Goal: Task Accomplishment & Management: Use online tool/utility

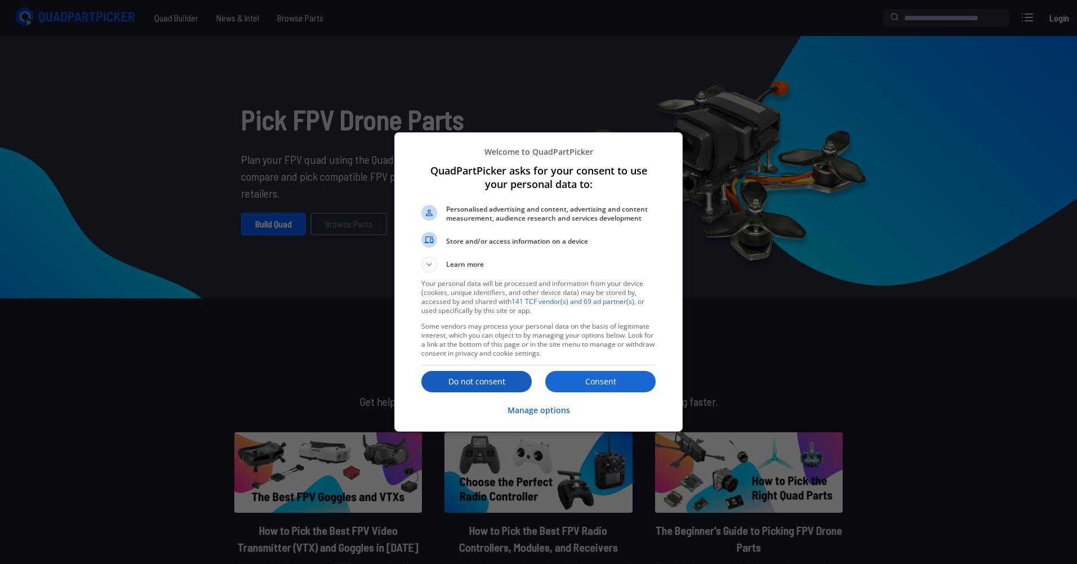
click at [521, 382] on p "Do not consent" at bounding box center [476, 381] width 110 height 11
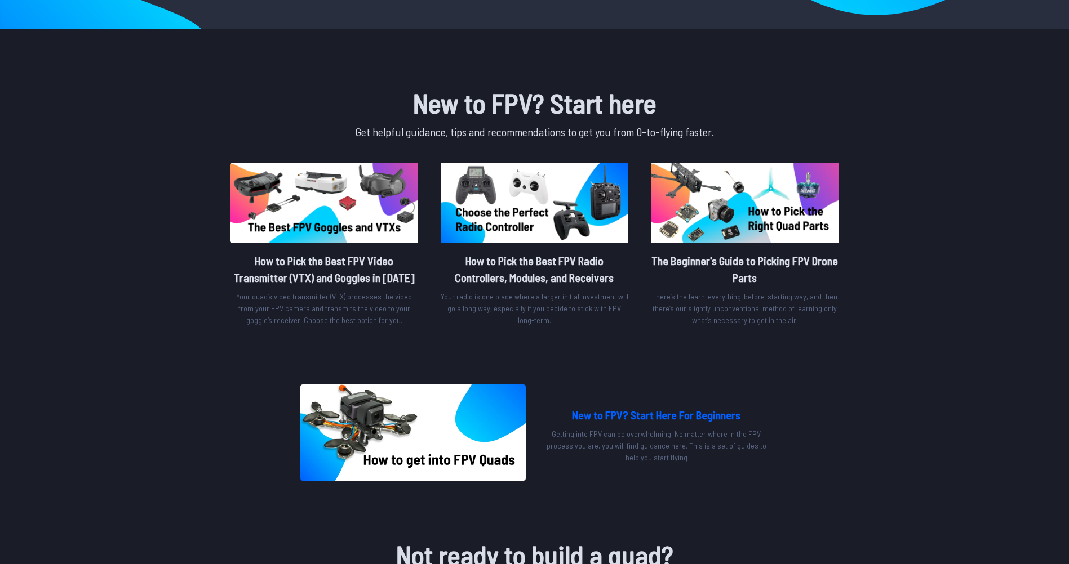
scroll to position [282, 0]
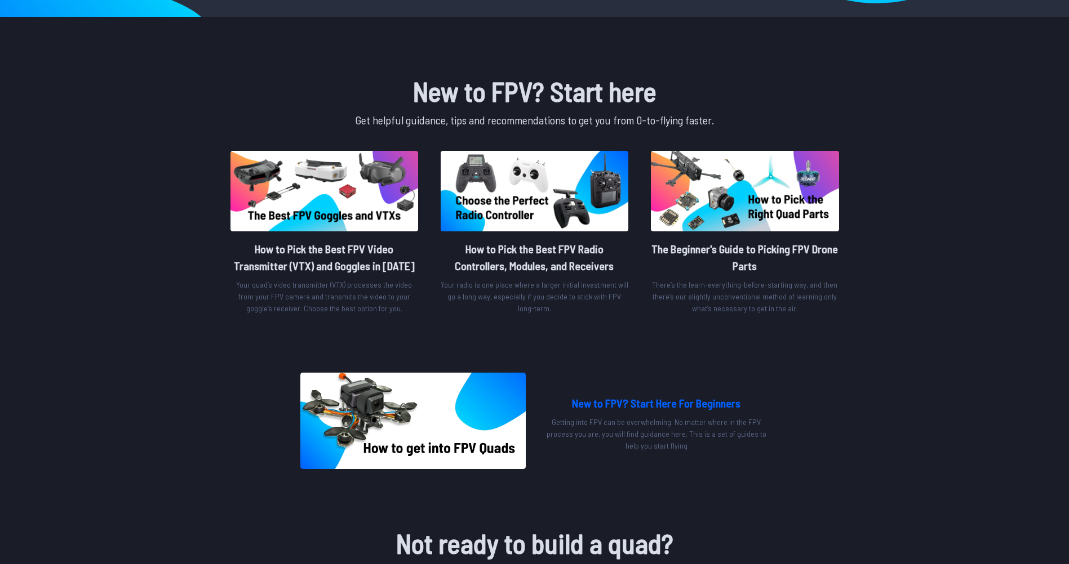
click at [631, 413] on div "New to FPV? Start Here For Beginners Getting into FPV can be overwhelming. No m…" at bounding box center [656, 423] width 225 height 66
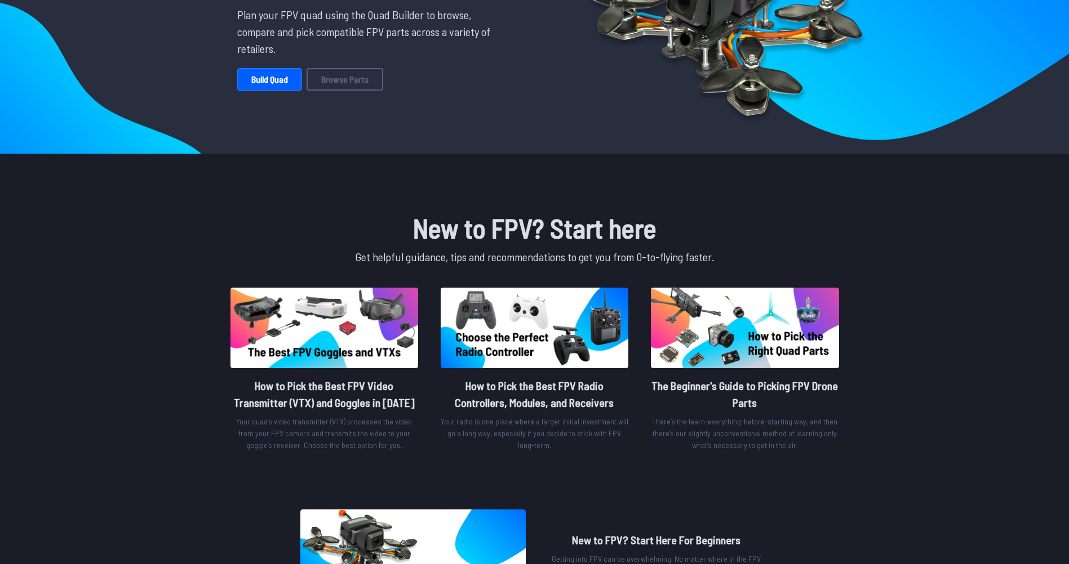
scroll to position [0, 0]
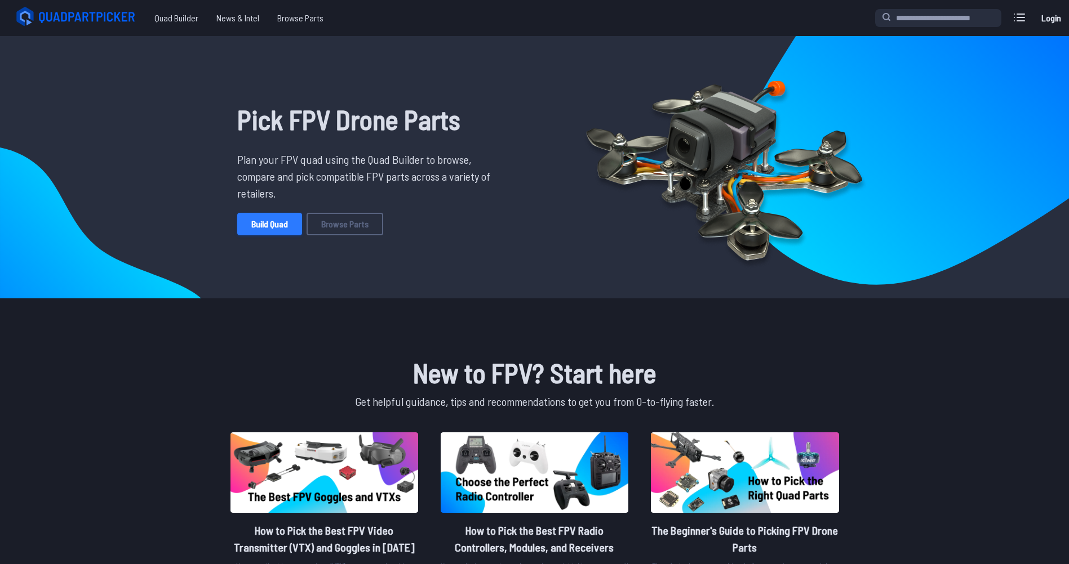
click at [298, 221] on link "Build Quad" at bounding box center [269, 224] width 65 height 23
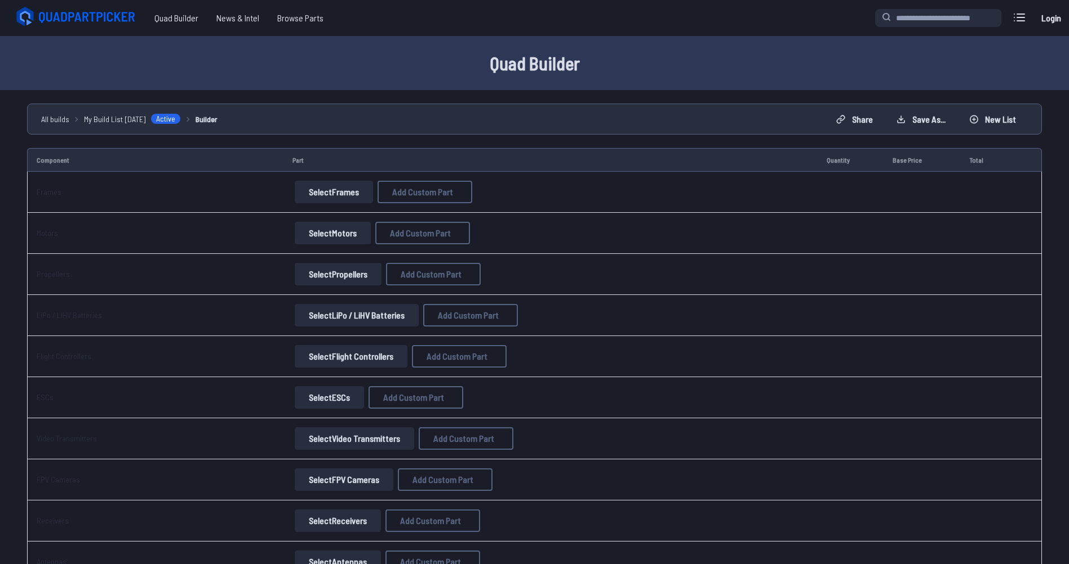
click at [341, 188] on button "Select Frames" at bounding box center [334, 192] width 78 height 23
click at [340, 188] on button "Select Frames" at bounding box center [334, 192] width 78 height 23
click at [401, 188] on span "Add Custom Part" at bounding box center [422, 192] width 61 height 9
select select "**********"
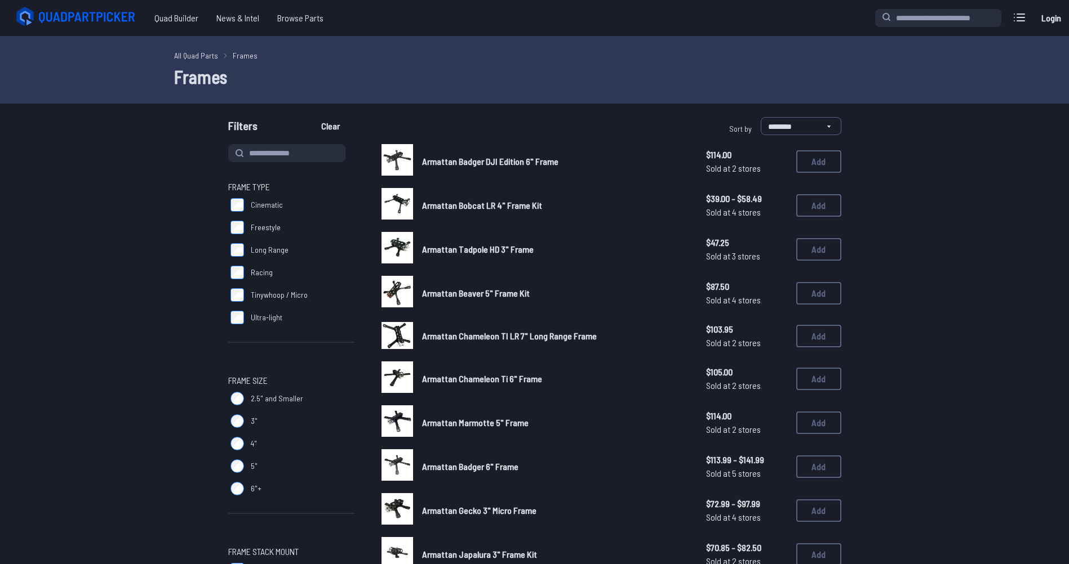
click at [244, 399] on label "2.5" and Smaller" at bounding box center [291, 399] width 126 height 23
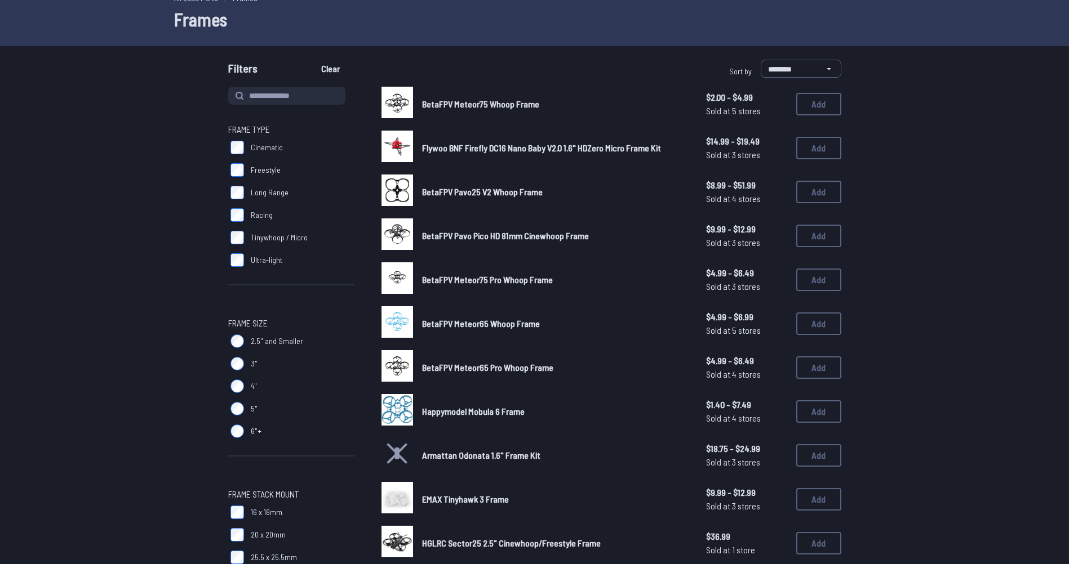
scroll to position [56, 0]
click at [474, 371] on span "BetaFPV Meteor65 Pro Whoop Frame" at bounding box center [487, 368] width 131 height 11
click at [473, 364] on span "BetaFPV Meteor65 Pro Whoop Frame" at bounding box center [487, 368] width 131 height 11
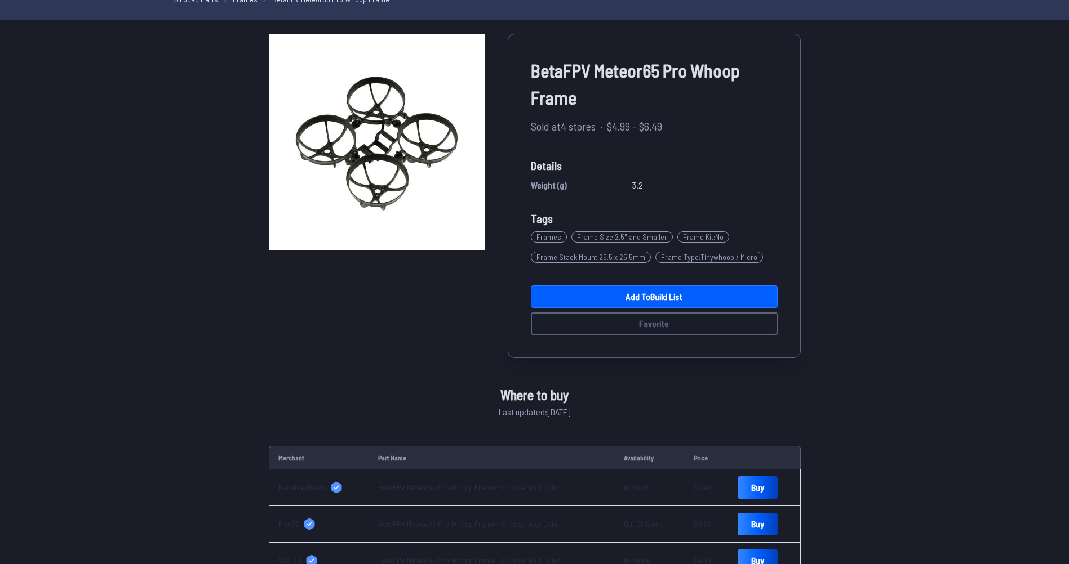
scroll to position [20, 0]
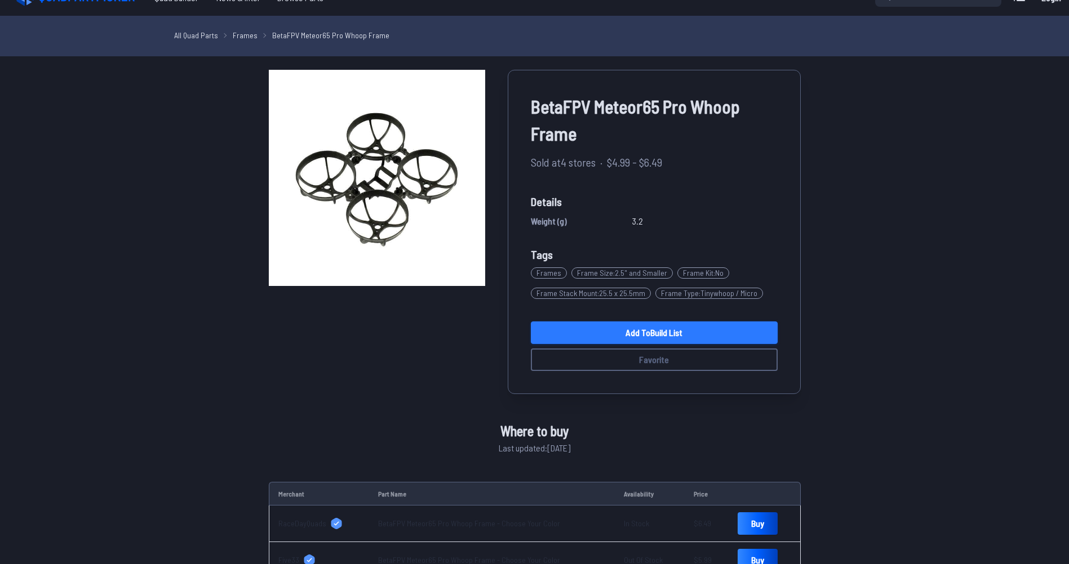
click at [660, 331] on link "Add to Build List" at bounding box center [654, 333] width 247 height 23
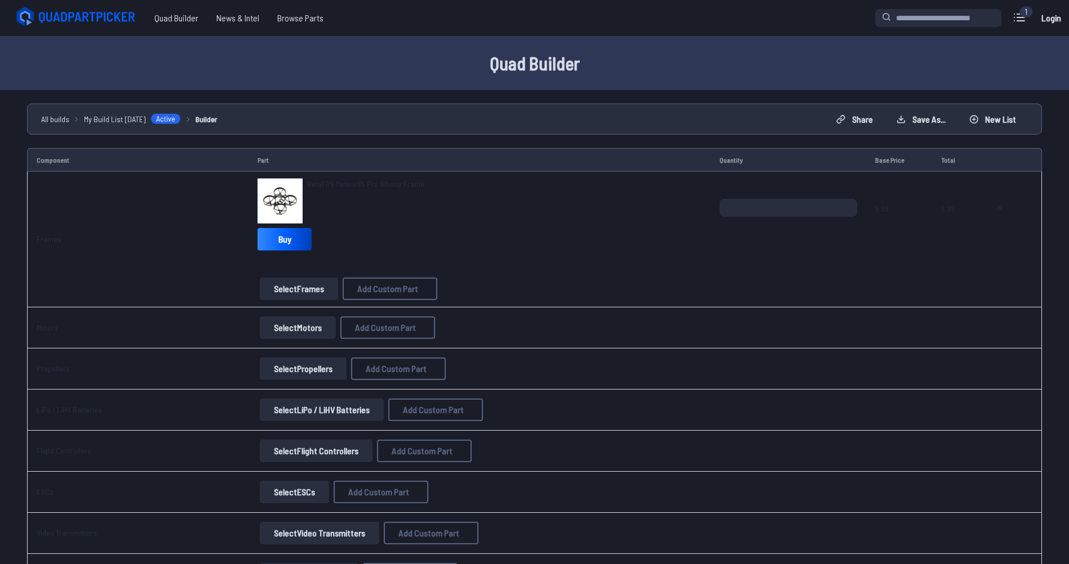
click at [319, 325] on button "Select Motors" at bounding box center [298, 328] width 76 height 23
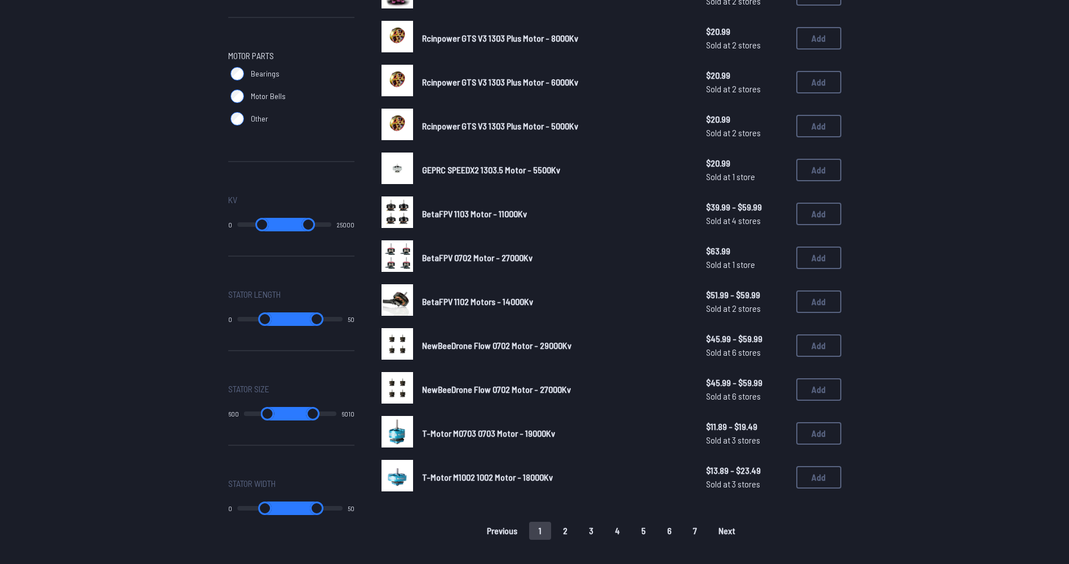
scroll to position [507, 0]
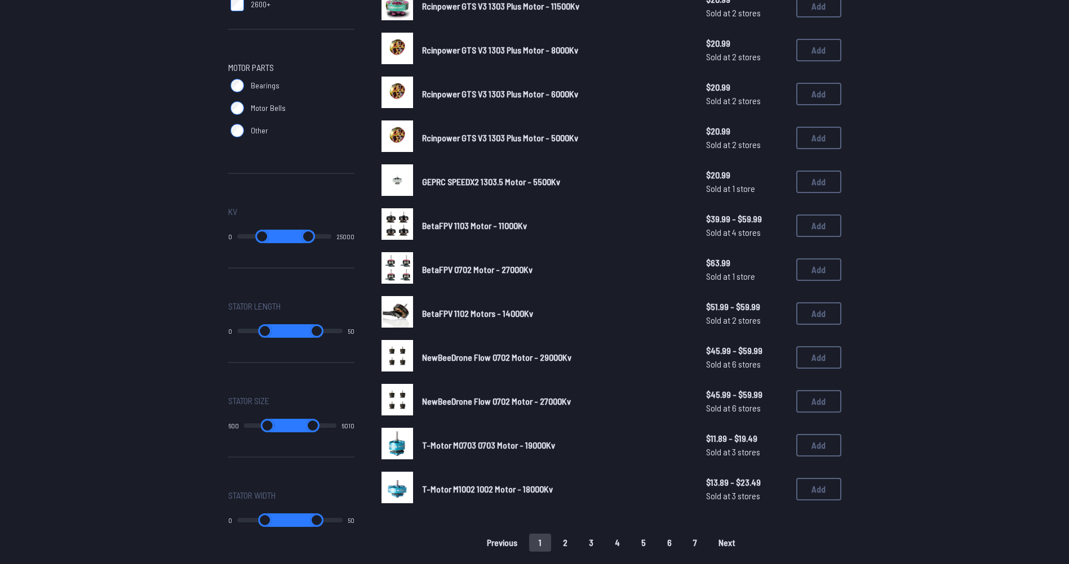
click at [452, 357] on span "NewBeeDrone Flow 0702 Motor - 29000Kv" at bounding box center [496, 357] width 149 height 11
click at [499, 354] on span "NewBeeDrone Flow 0702 Motor - 29000Kv" at bounding box center [496, 357] width 149 height 11
click at [811, 353] on button "Add" at bounding box center [818, 357] width 45 height 23
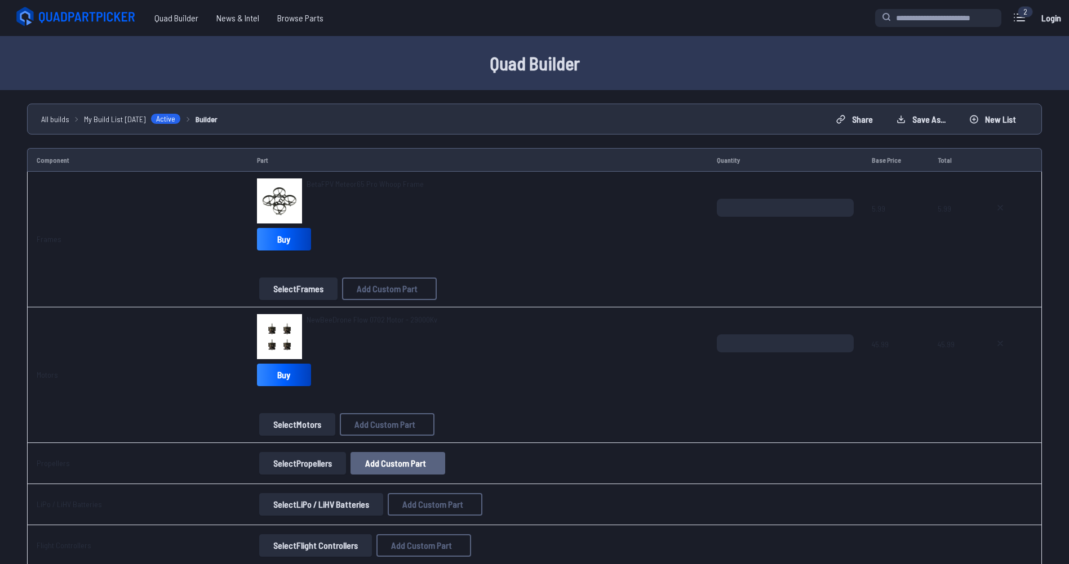
click at [370, 460] on span "Add Custom Part" at bounding box center [395, 463] width 61 height 9
select select "**********"
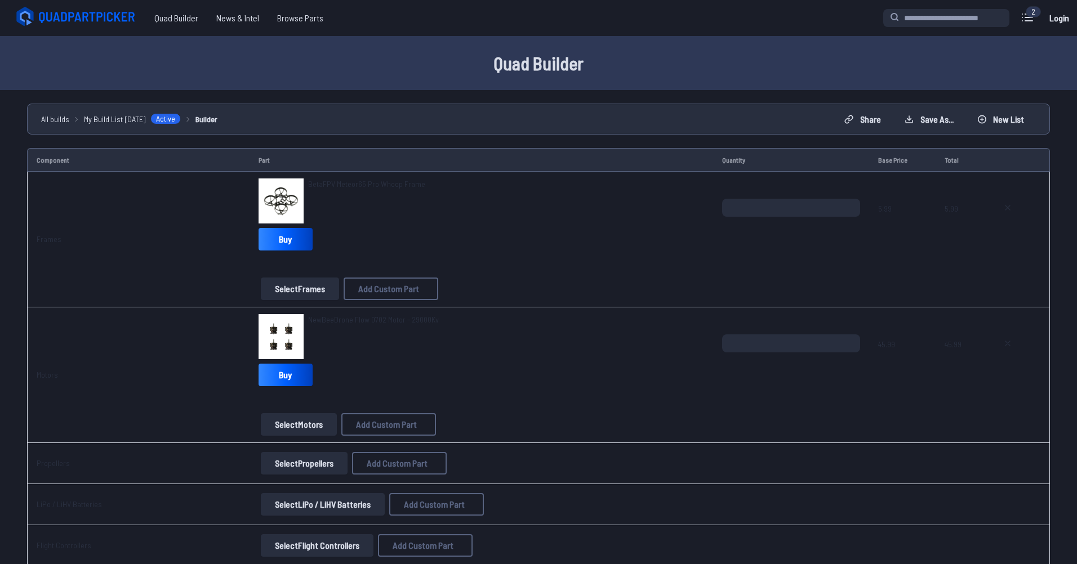
click at [650, 126] on icon at bounding box center [644, 131] width 10 height 10
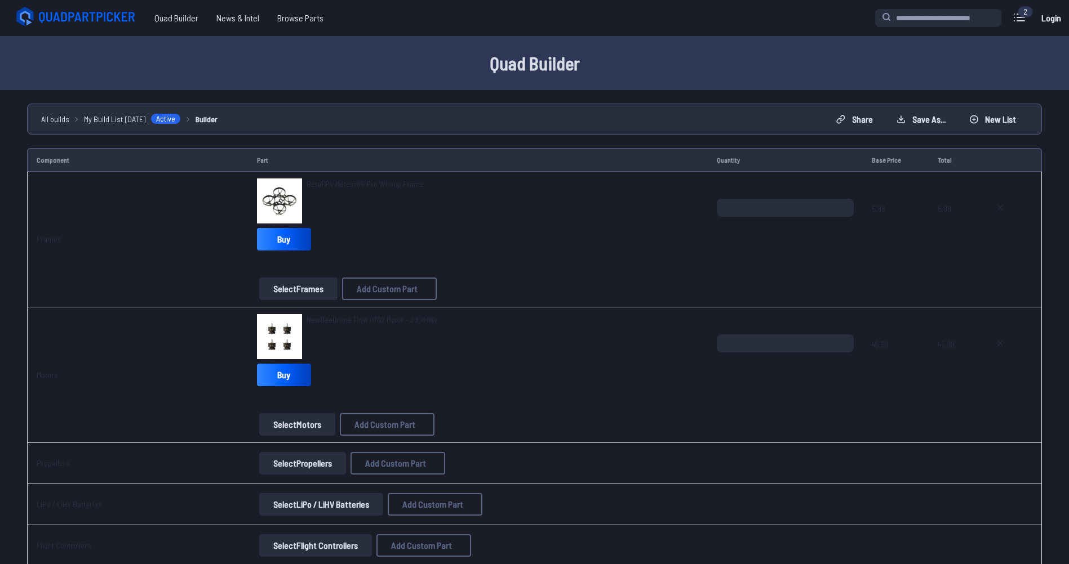
click at [310, 464] on button "Select Propellers" at bounding box center [302, 463] width 87 height 23
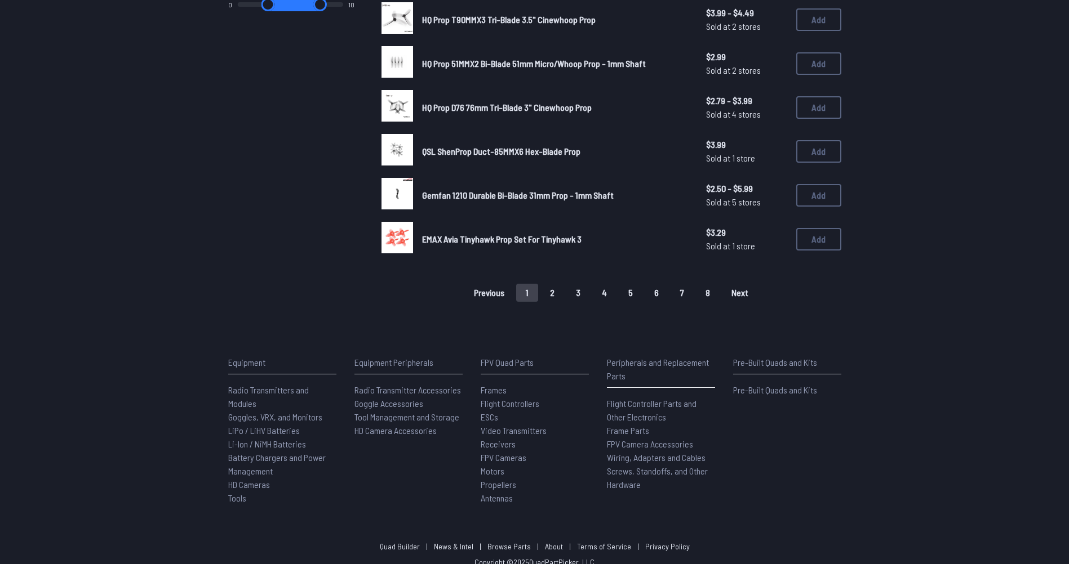
scroll to position [770, 0]
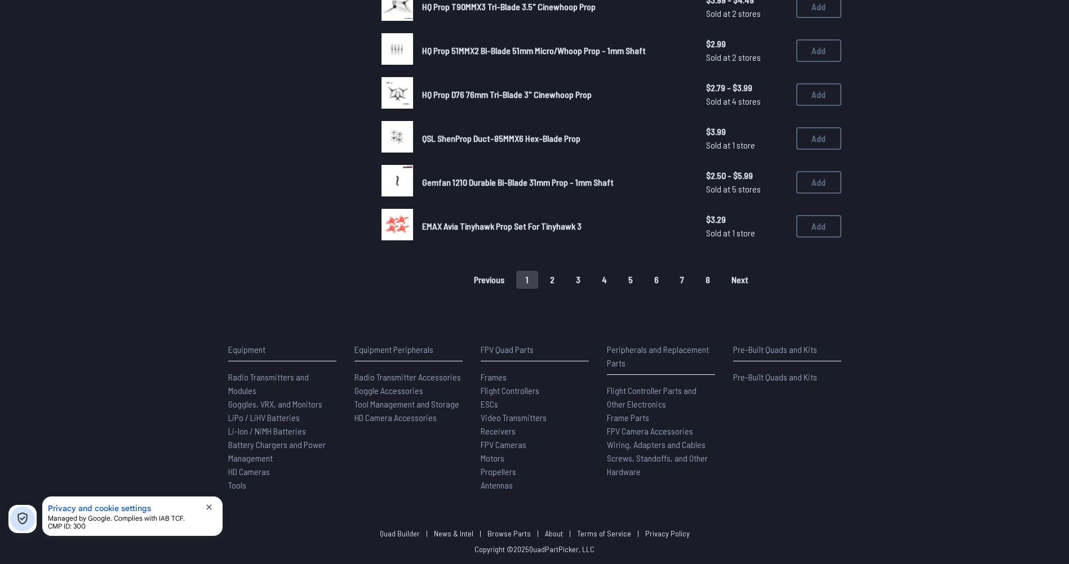
click at [739, 278] on span "Next" at bounding box center [739, 279] width 17 height 9
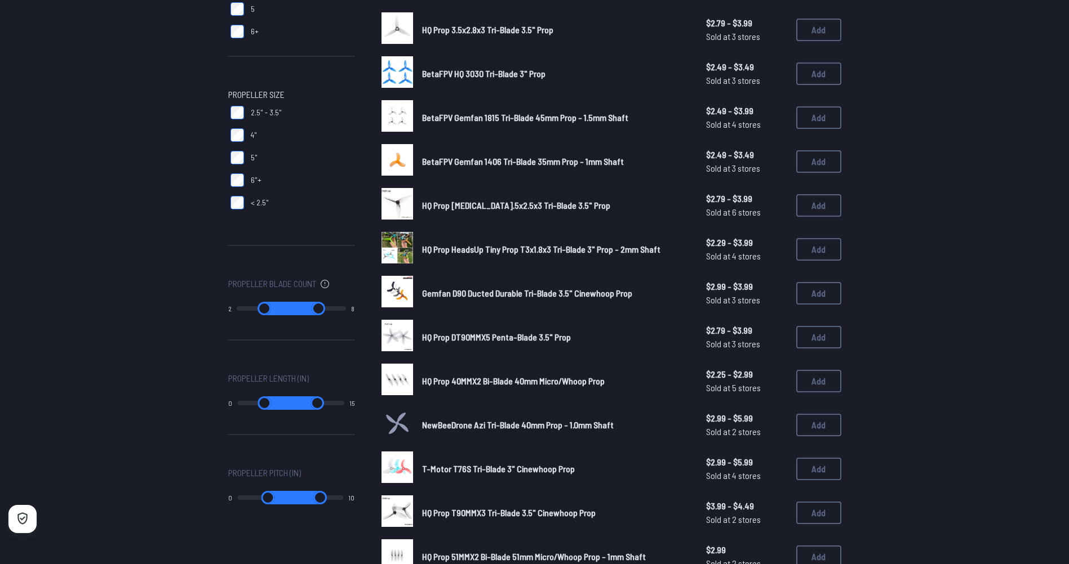
scroll to position [263, 0]
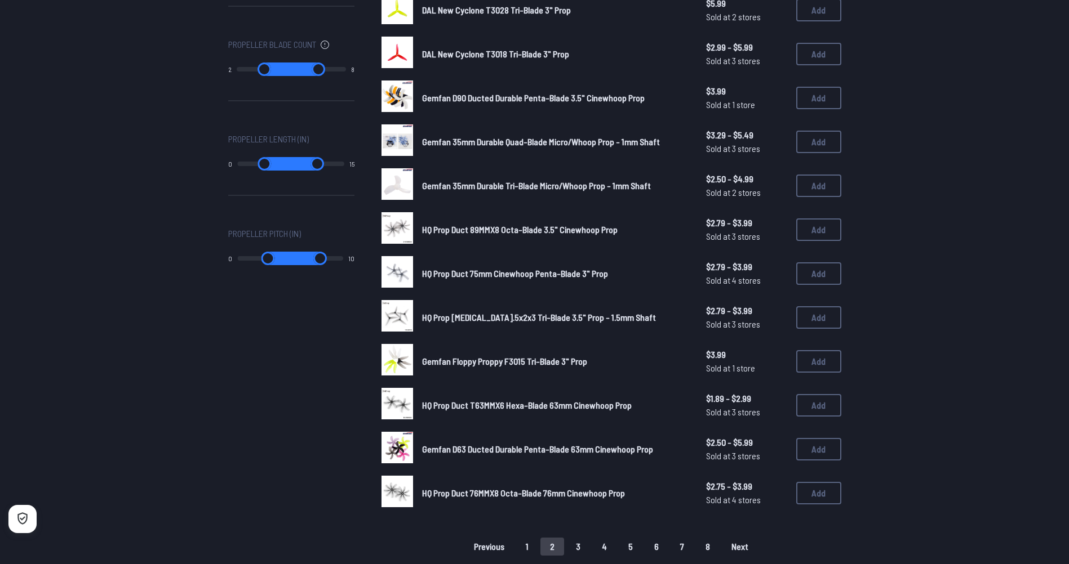
scroll to position [507, 0]
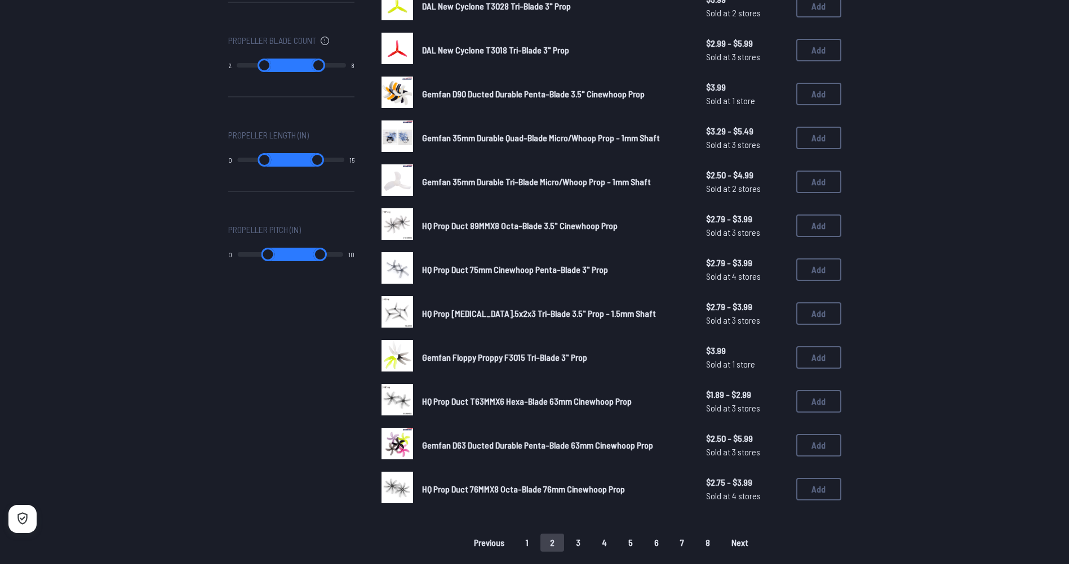
click at [532, 545] on button "1" at bounding box center [527, 543] width 22 height 18
click at [531, 535] on button "1" at bounding box center [527, 543] width 22 height 18
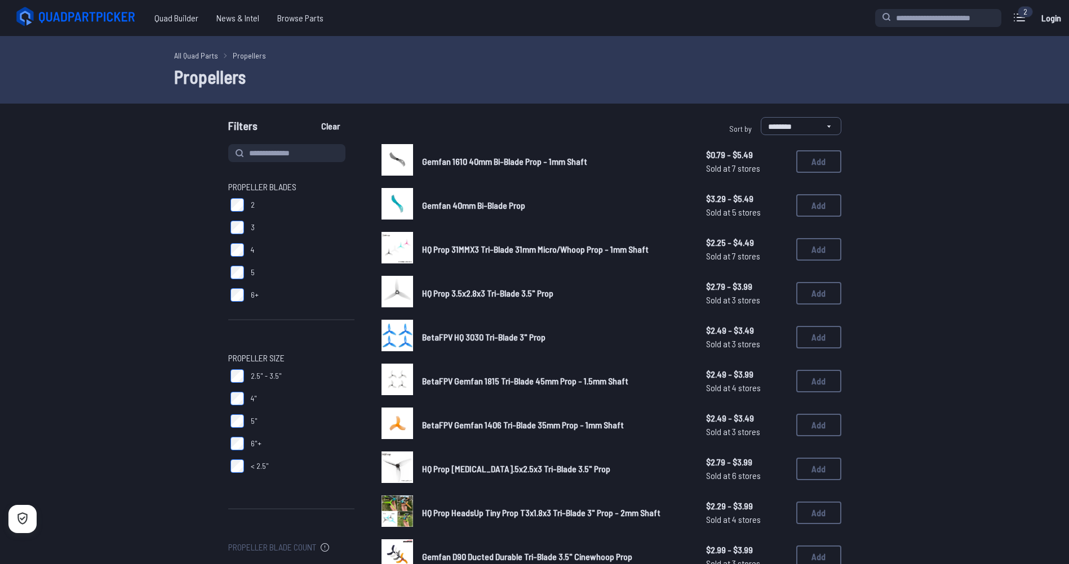
click at [460, 245] on span "HQ Prop 31MMX3 Tri-Blade 31mm Micro/Whoop Prop - 1mm Shaft" at bounding box center [535, 249] width 226 height 11
click at [597, 255] on link "HQ Prop 31MMX3 Tri-Blade 31mm Micro/Whoop Prop - 1mm Shaft" at bounding box center [555, 250] width 266 height 14
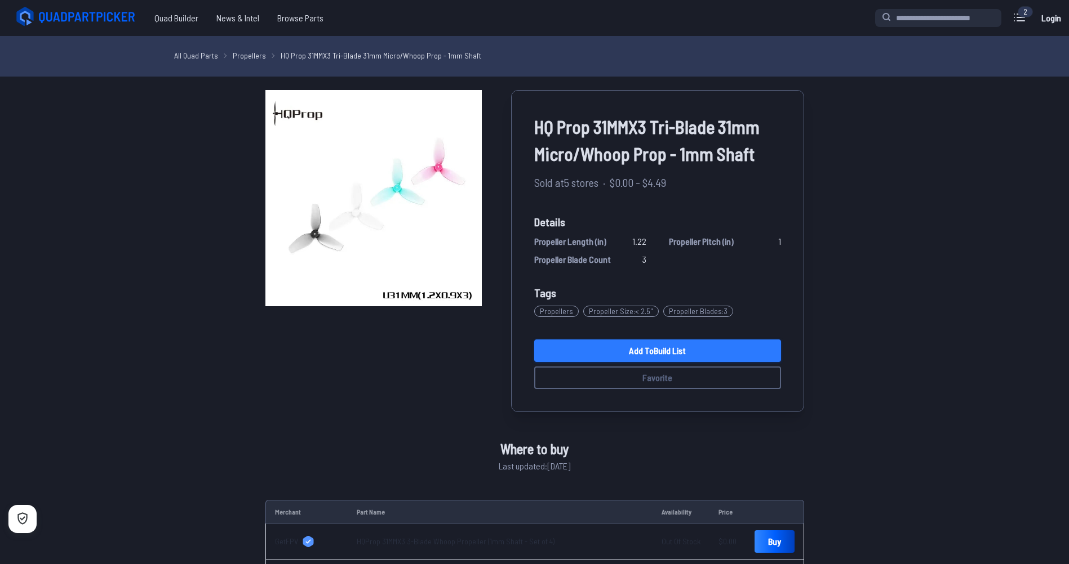
click at [660, 354] on link "Add to Build List" at bounding box center [657, 351] width 247 height 23
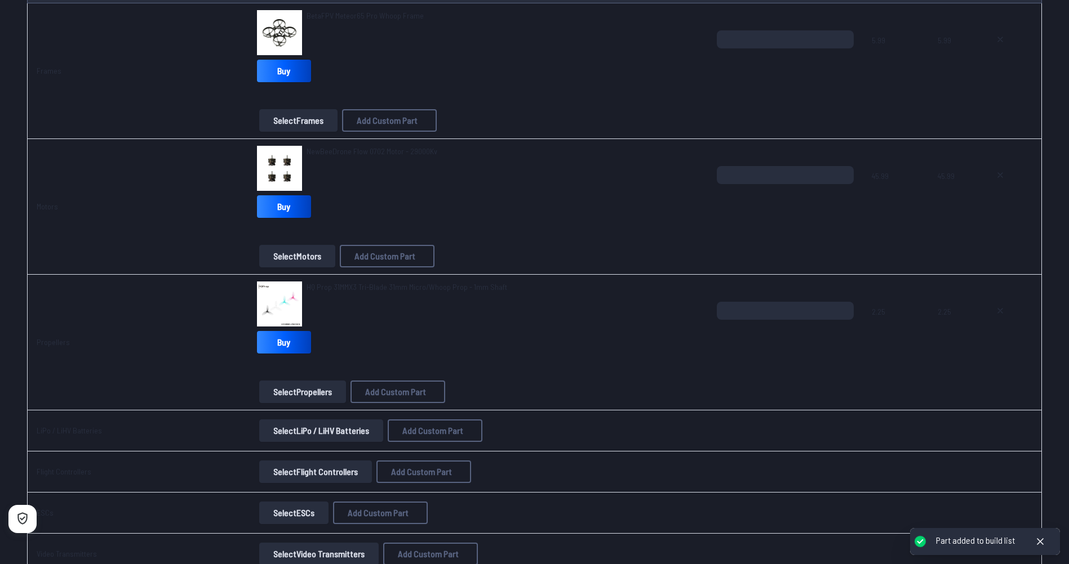
scroll to position [169, 0]
click at [340, 470] on button "Select Flight Controllers" at bounding box center [315, 471] width 113 height 23
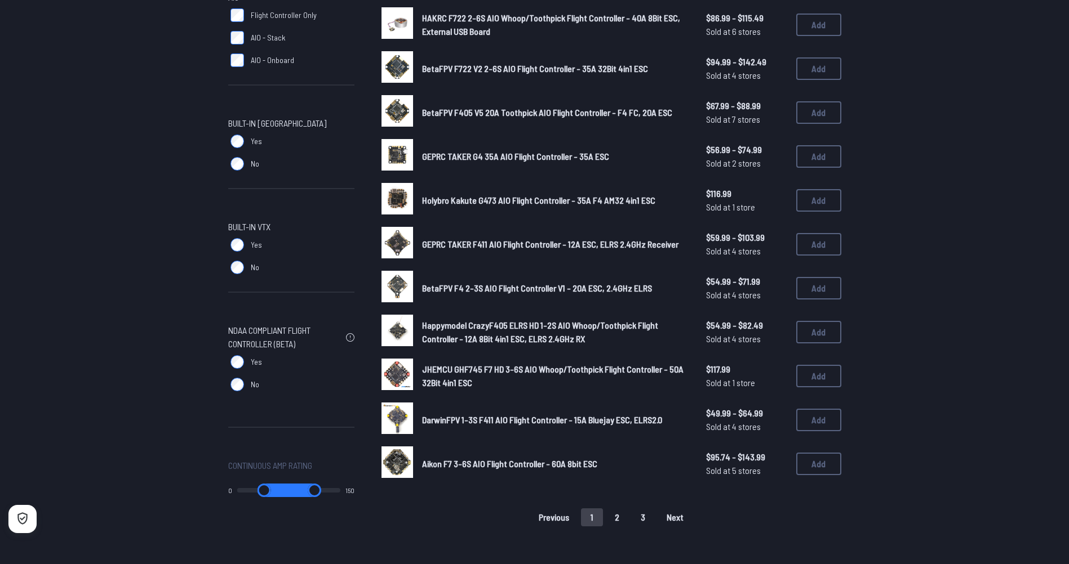
scroll to position [563, 0]
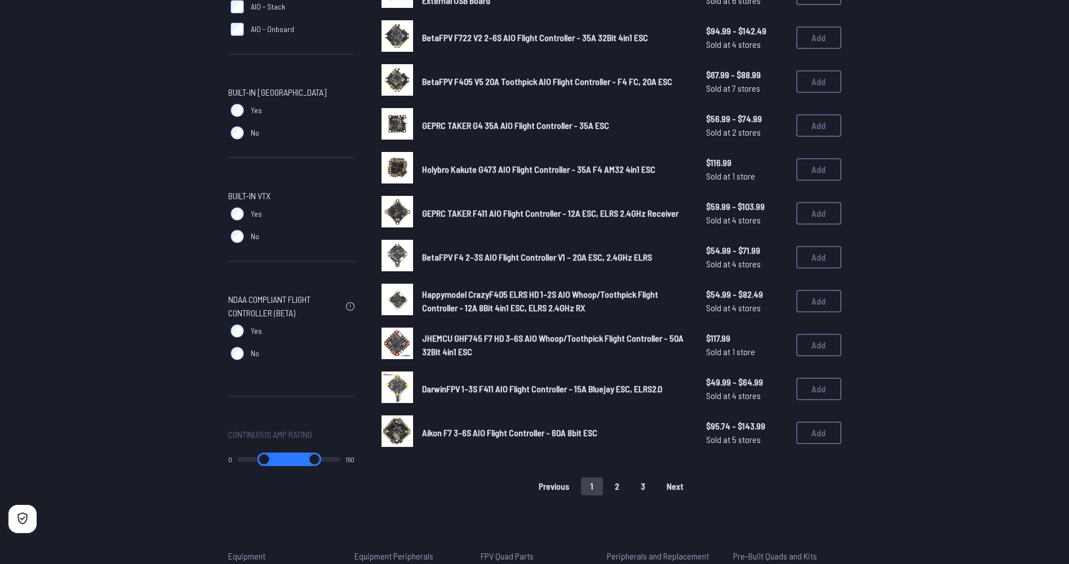
click at [621, 479] on button "2" at bounding box center [617, 487] width 24 height 18
click at [625, 482] on div "BetaFPV Air 5-in-1 AIO Flight Controller - G4 FC, 1S ESC, 400mW VTX, ELRS RX, O…" at bounding box center [611, 38] width 460 height 915
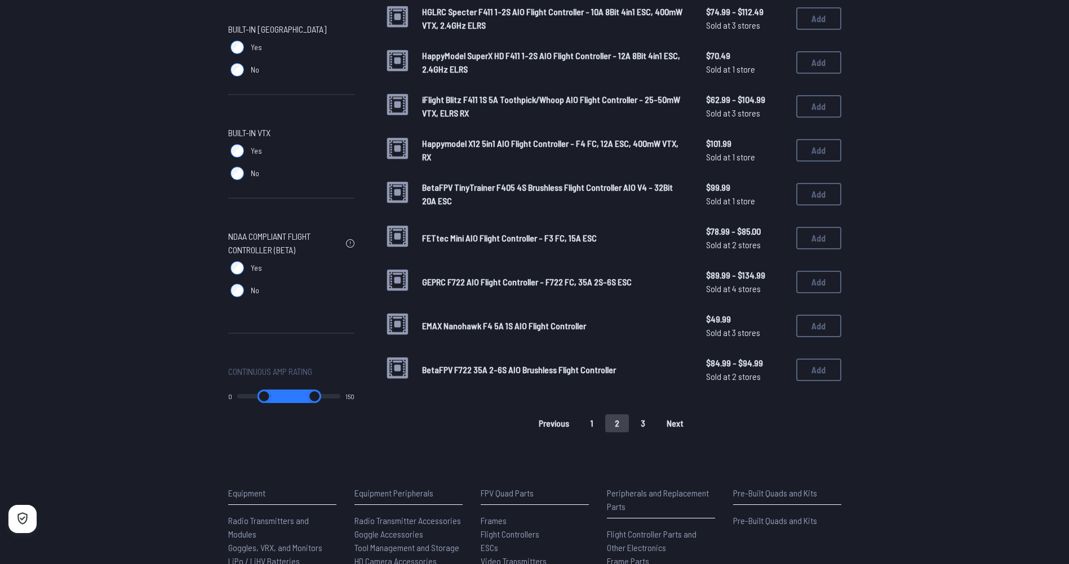
scroll to position [676, 0]
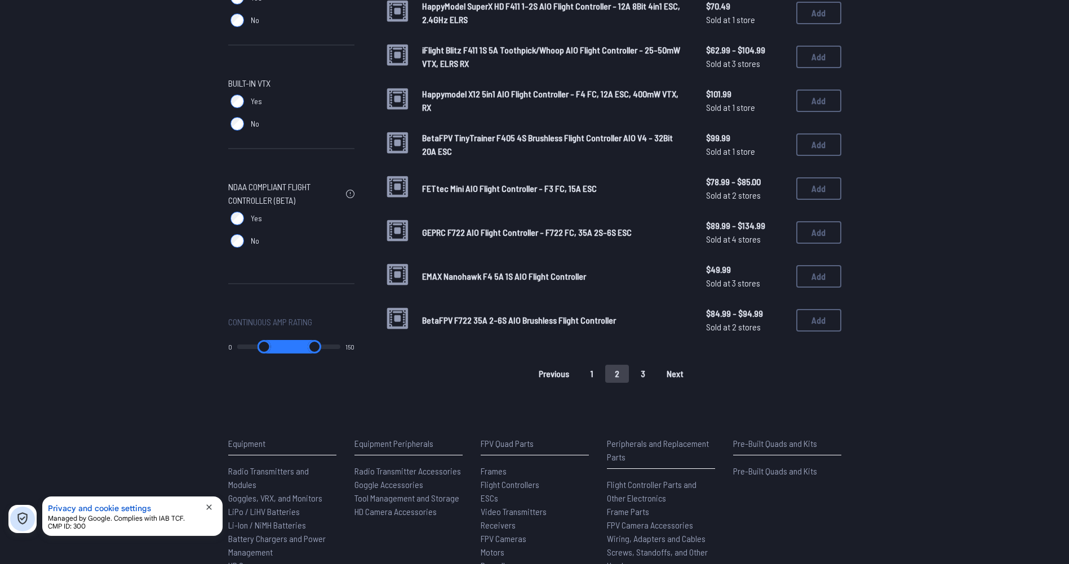
click at [640, 368] on button "3" at bounding box center [643, 374] width 24 height 18
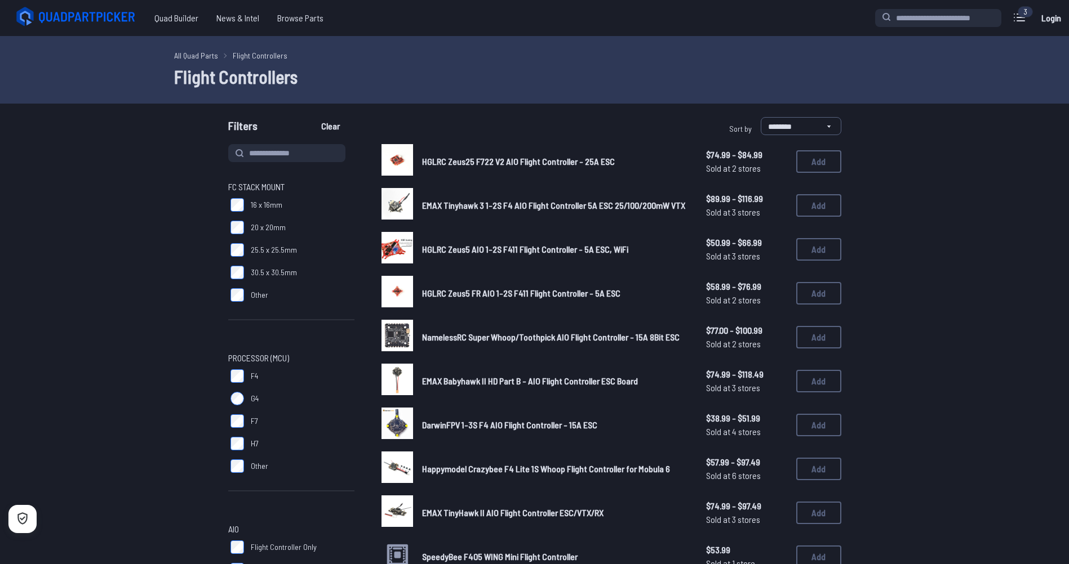
scroll to position [563, 0]
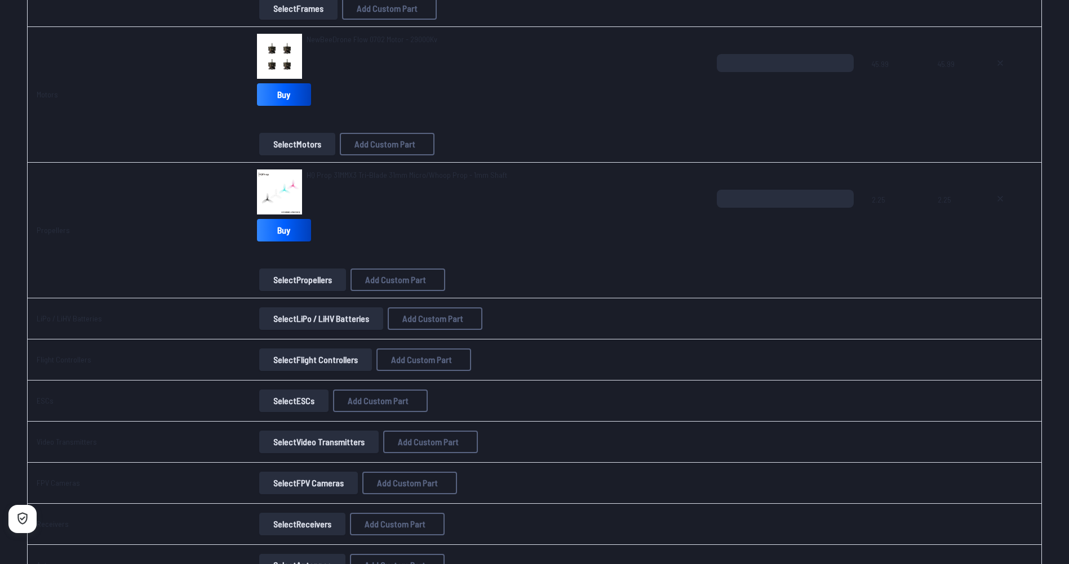
scroll to position [282, 0]
click at [336, 438] on button "Select Video Transmitters" at bounding box center [318, 441] width 119 height 23
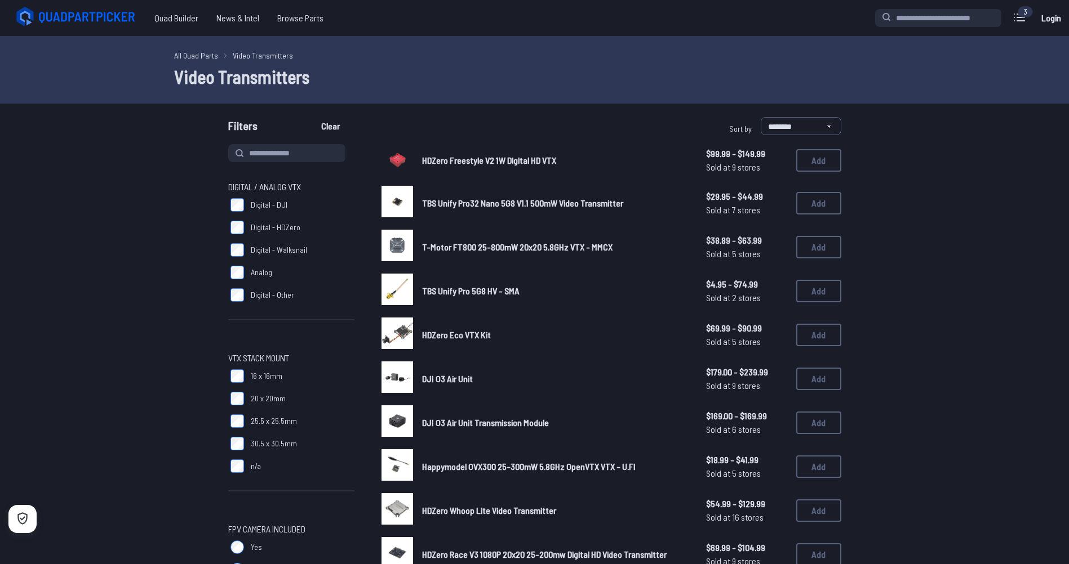
click at [459, 333] on span "HDZero Eco VTX Kit" at bounding box center [456, 335] width 69 height 11
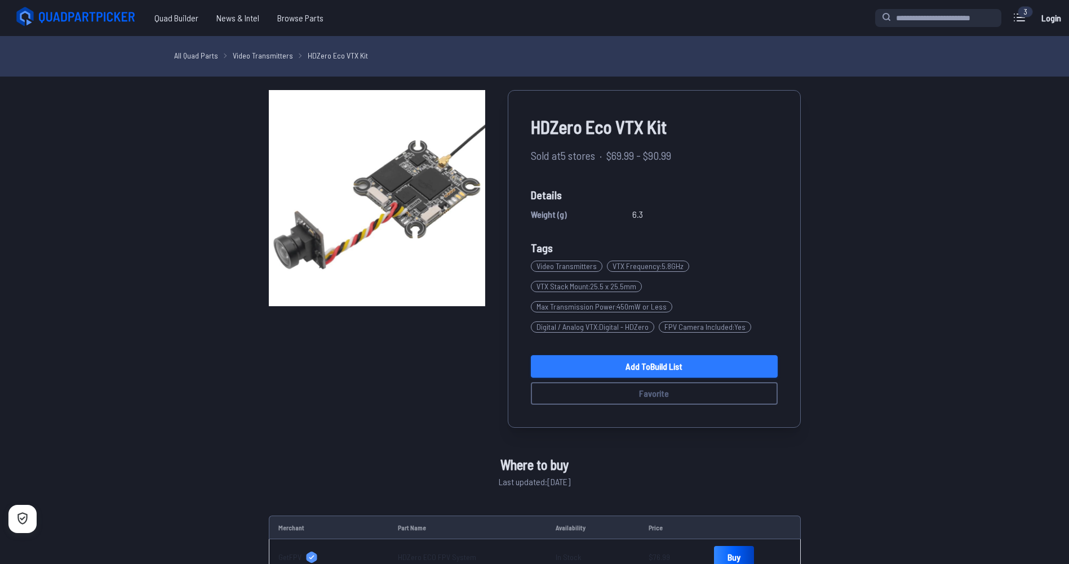
click at [631, 364] on link "Add to Build List" at bounding box center [654, 366] width 247 height 23
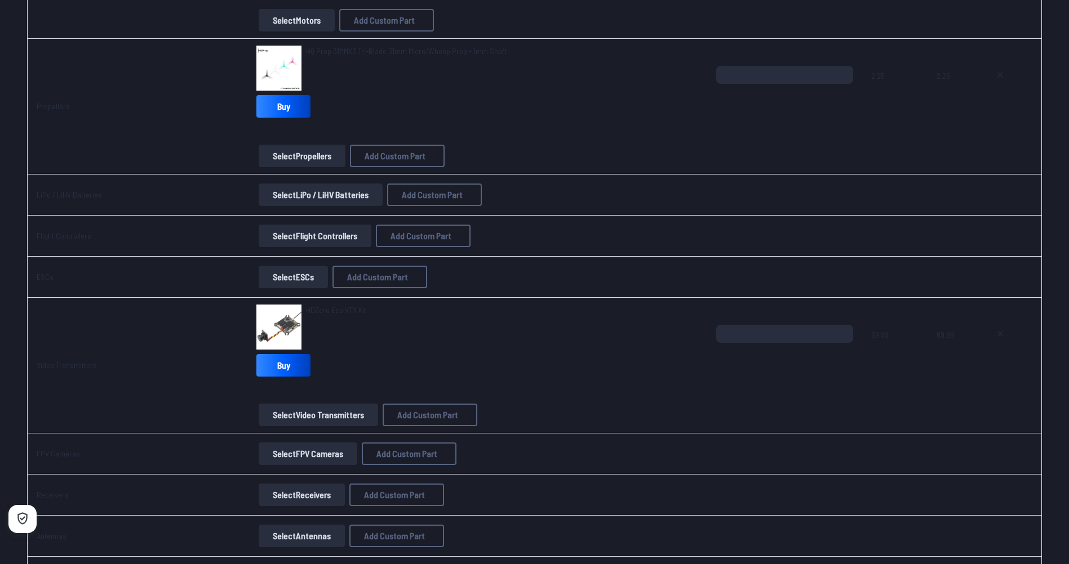
scroll to position [394, 0]
